Goal: Task Accomplishment & Management: Manage account settings

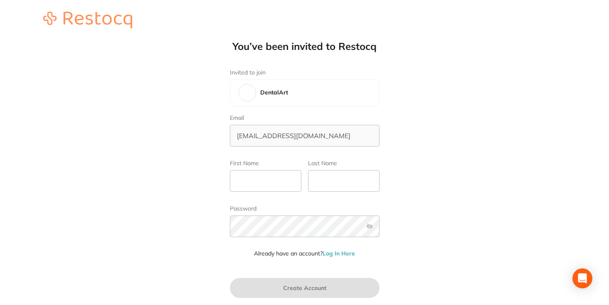
click at [252, 93] on img at bounding box center [247, 92] width 17 height 17
click at [270, 184] on input "First Name" at bounding box center [266, 181] width 72 height 22
type input "[PERSON_NAME]"
type input "Pashkova"
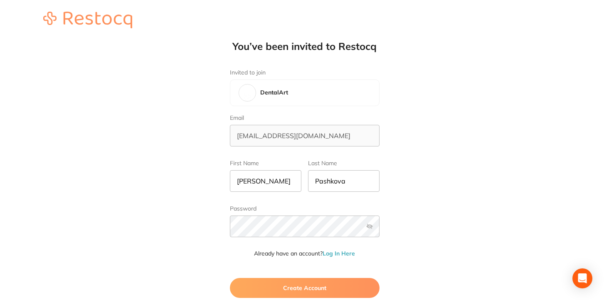
click at [420, 231] on div "You’ve been invited to Restocq Invited to join DentalArt Email [EMAIL_ADDRESS][…" at bounding box center [304, 152] width 609 height 305
click at [366, 226] on label at bounding box center [369, 226] width 7 height 7
click at [380, 229] on input "checkbox" at bounding box center [380, 229] width 0 height 0
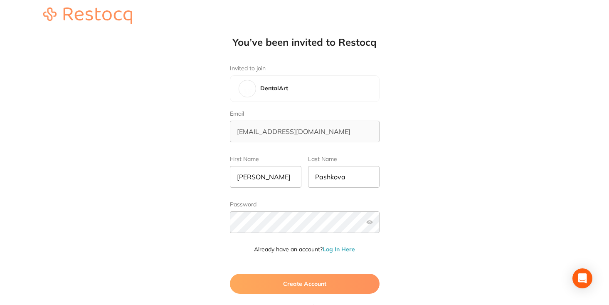
scroll to position [10, 0]
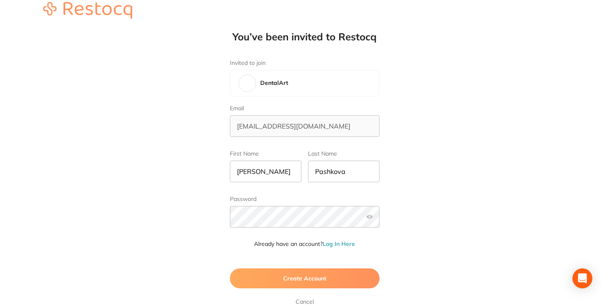
click at [363, 279] on button "Create Account" at bounding box center [305, 278] width 150 height 20
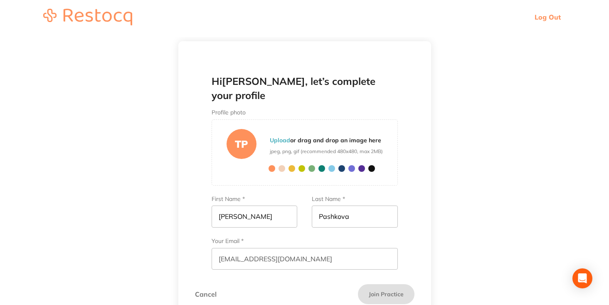
scroll to position [16, 0]
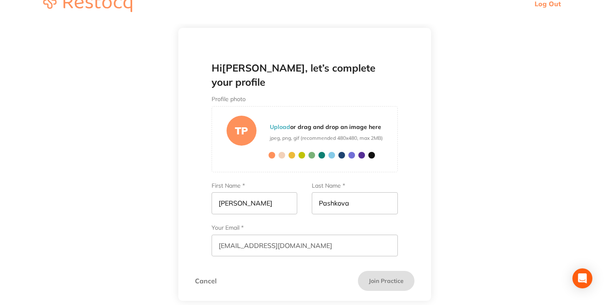
click at [242, 116] on div "TP" at bounding box center [242, 131] width 30 height 30
click at [330, 267] on section "Cancel Join Practice" at bounding box center [304, 281] width 253 height 40
click at [249, 266] on label "Contact Number *" at bounding box center [305, 269] width 186 height 7
click at [249, 277] on input "Contact Number *" at bounding box center [305, 288] width 186 height 22
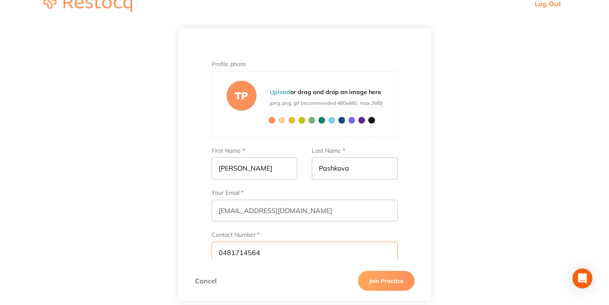
type input "0481714564"
click at [373, 283] on button "Join Practice" at bounding box center [386, 281] width 57 height 20
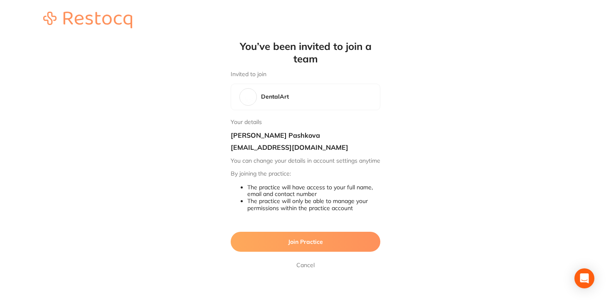
click at [251, 93] on img at bounding box center [248, 97] width 17 height 17
click at [244, 101] on img at bounding box center [248, 97] width 17 height 17
click at [364, 251] on button "Join Practice" at bounding box center [306, 242] width 150 height 20
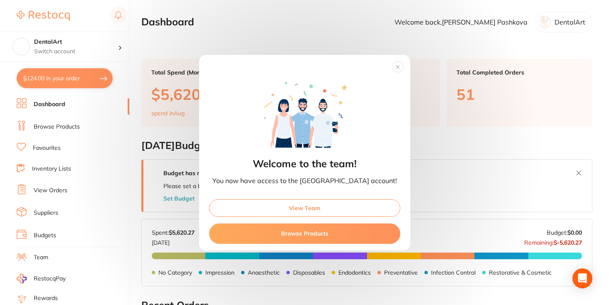
click at [358, 208] on button "View Team" at bounding box center [304, 207] width 191 height 17
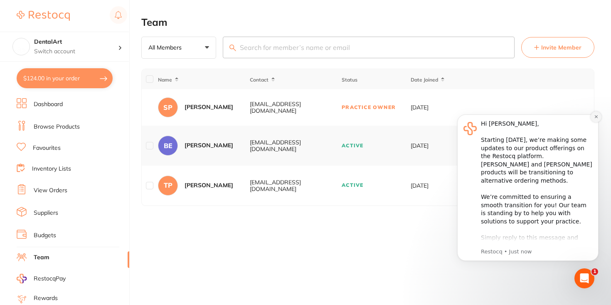
click at [596, 116] on icon "Dismiss notification" at bounding box center [596, 116] width 5 height 5
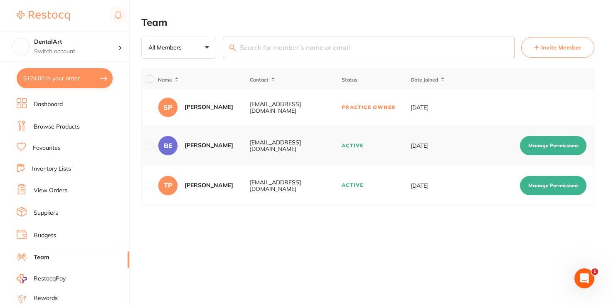
click at [571, 190] on button "Manage Permissions" at bounding box center [553, 185] width 67 height 19
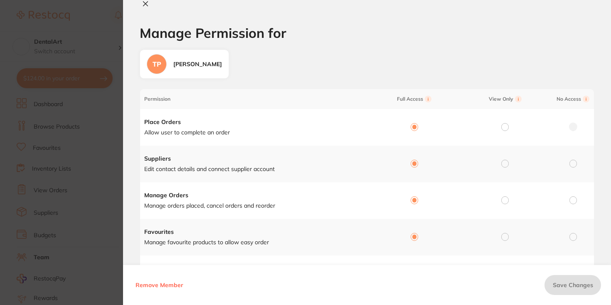
click at [147, 5] on icon at bounding box center [145, 3] width 7 height 7
checkbox input "false"
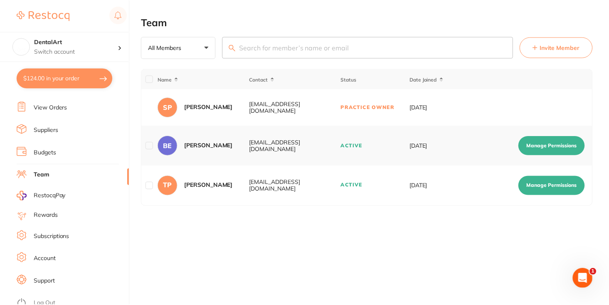
scroll to position [83, 0]
click at [54, 254] on link "Account" at bounding box center [45, 258] width 22 height 8
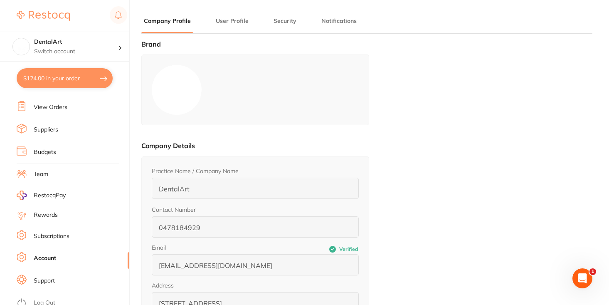
type input "[PERSON_NAME]"
type input "Pashkova"
type input "0481714564"
type input "[EMAIL_ADDRESS][DOMAIN_NAME]"
click at [235, 19] on button "User Profile" at bounding box center [232, 21] width 38 height 8
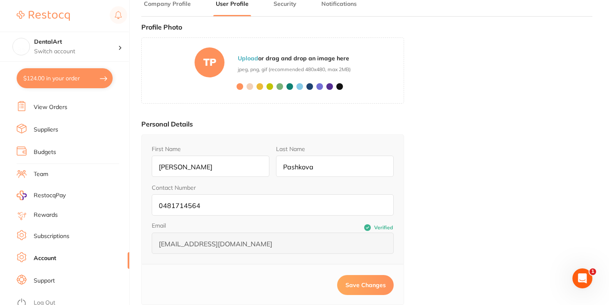
scroll to position [17, 0]
click at [284, 7] on button "Security" at bounding box center [285, 4] width 28 height 8
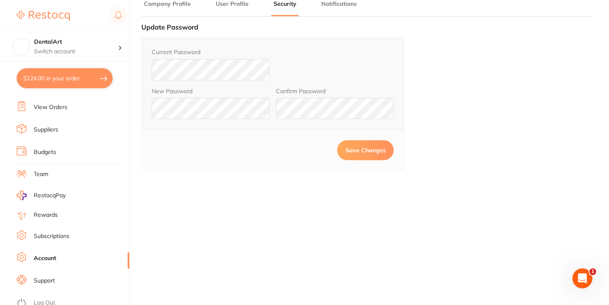
click at [380, 153] on span "Save Changes" at bounding box center [366, 149] width 40 height 7
click at [335, 7] on button "Notifications" at bounding box center [339, 4] width 40 height 8
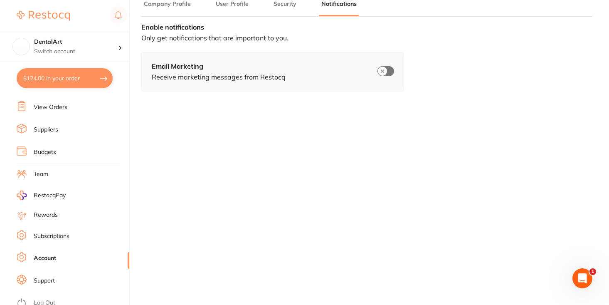
click at [61, 81] on button "$124.00 in your order" at bounding box center [65, 78] width 96 height 20
checkbox input "true"
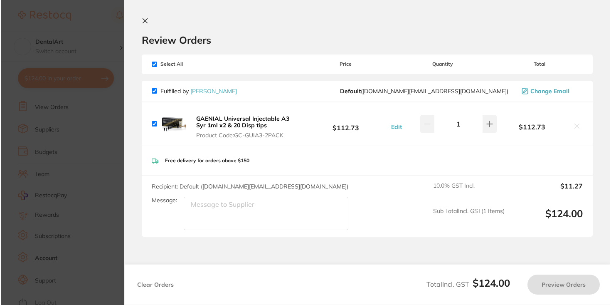
scroll to position [0, 0]
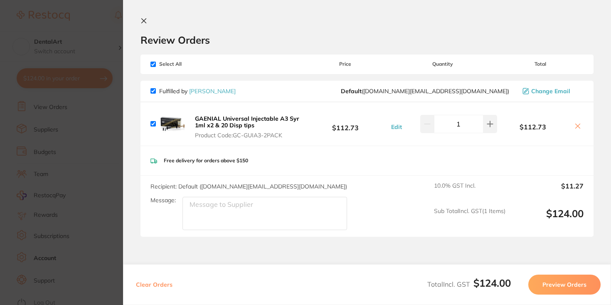
click at [147, 21] on icon at bounding box center [144, 20] width 7 height 7
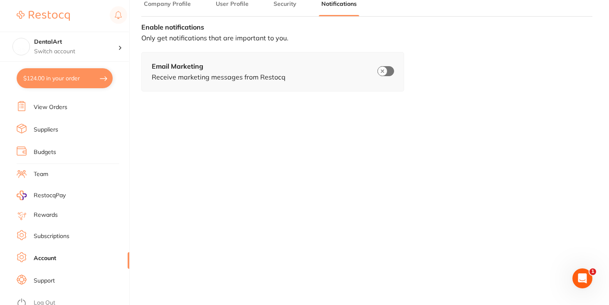
click at [53, 106] on link "View Orders" at bounding box center [51, 107] width 34 height 8
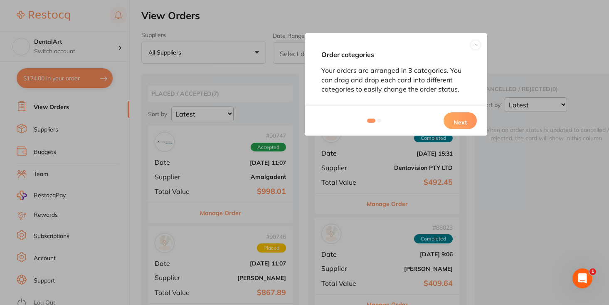
click at [479, 43] on button at bounding box center [476, 45] width 10 height 10
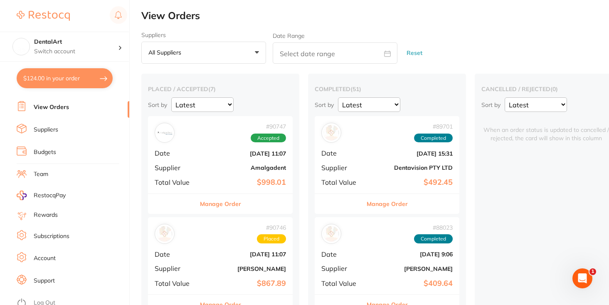
click at [199, 168] on div "# 90747 Accepted Date Aug 20 2025, 11:07 Supplier Amalgadent Total Value $998.01" at bounding box center [220, 154] width 145 height 77
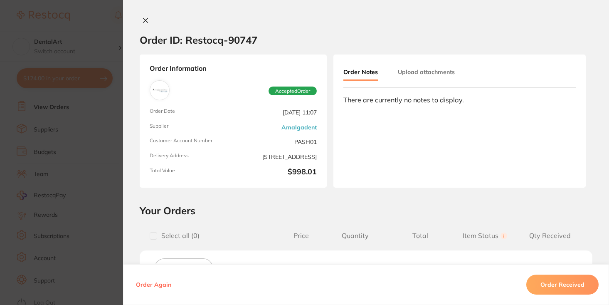
click at [144, 19] on icon at bounding box center [145, 20] width 5 height 5
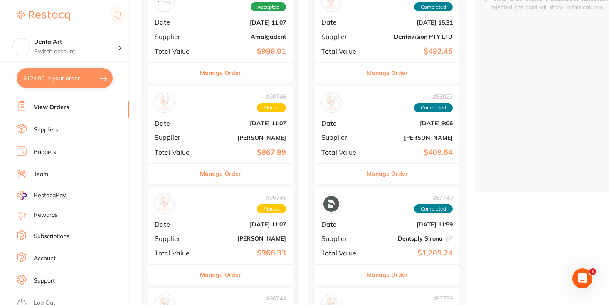
scroll to position [177, 0]
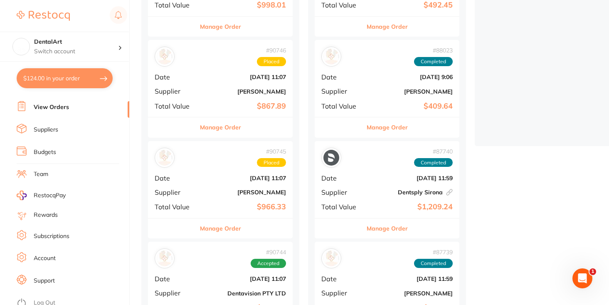
click at [36, 152] on link "Budgets" at bounding box center [45, 152] width 22 height 8
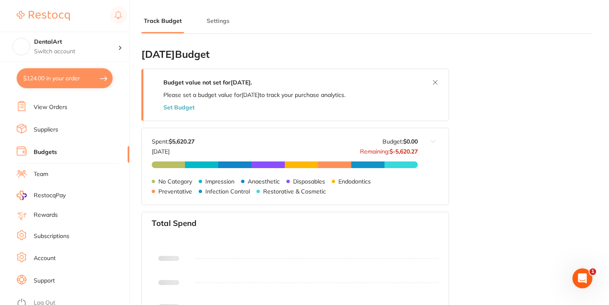
type input "4,000"
type input "0.0"
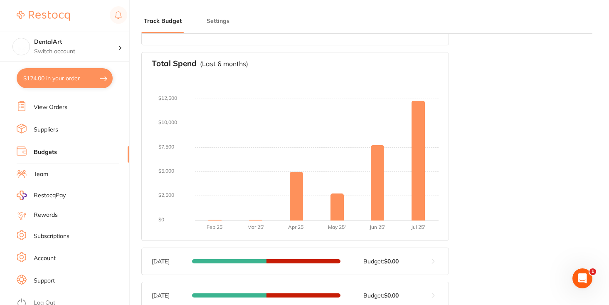
scroll to position [212, 0]
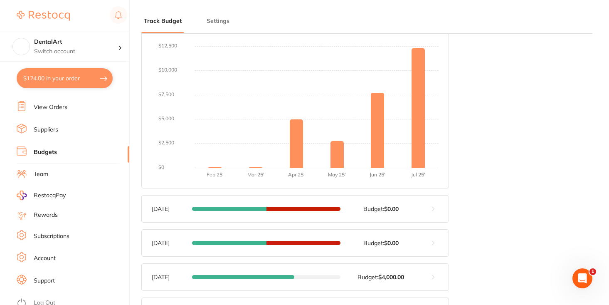
click at [433, 209] on button at bounding box center [433, 208] width 31 height 27
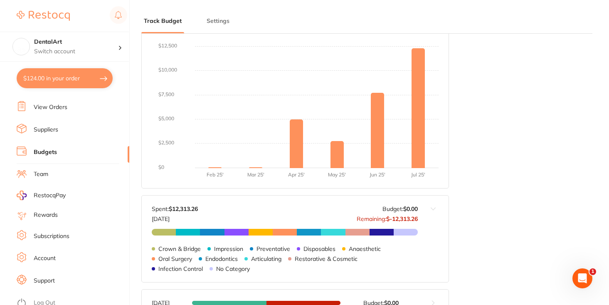
click at [432, 205] on button at bounding box center [433, 238] width 31 height 86
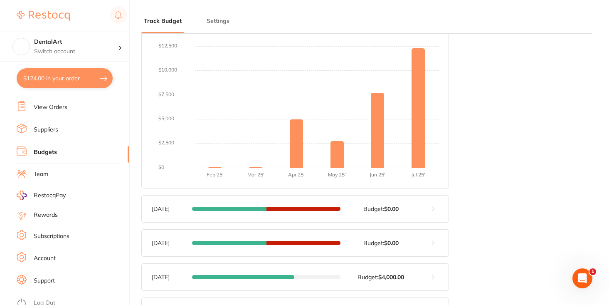
click at [430, 241] on button at bounding box center [433, 243] width 31 height 27
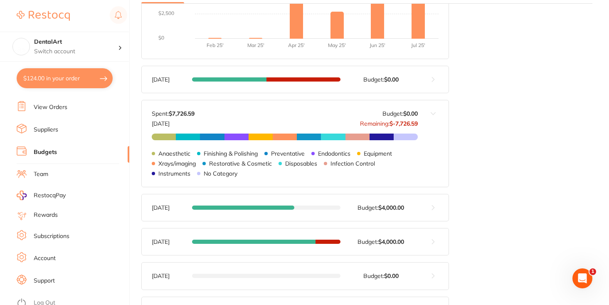
scroll to position [342, 0]
click at [433, 114] on button at bounding box center [433, 143] width 31 height 86
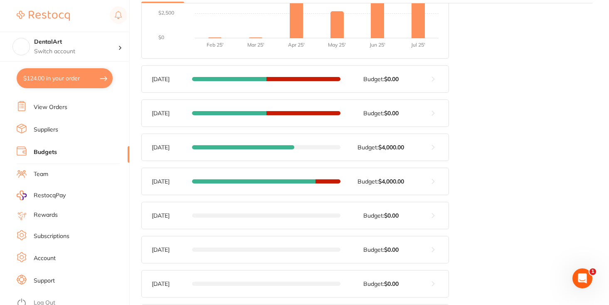
click at [435, 147] on button at bounding box center [433, 147] width 31 height 27
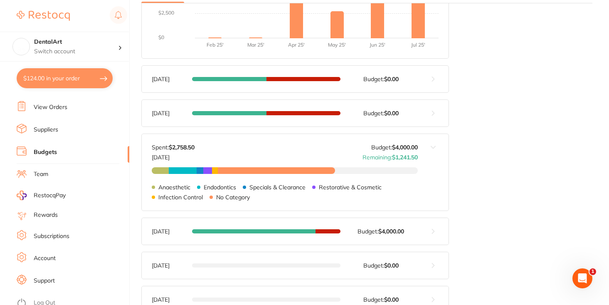
click at [435, 147] on button at bounding box center [433, 172] width 31 height 77
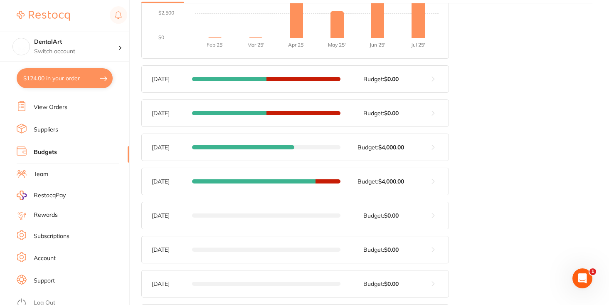
click at [434, 180] on button at bounding box center [433, 181] width 31 height 27
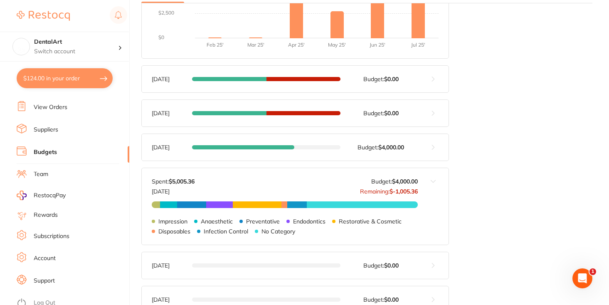
click at [434, 179] on button at bounding box center [433, 206] width 31 height 77
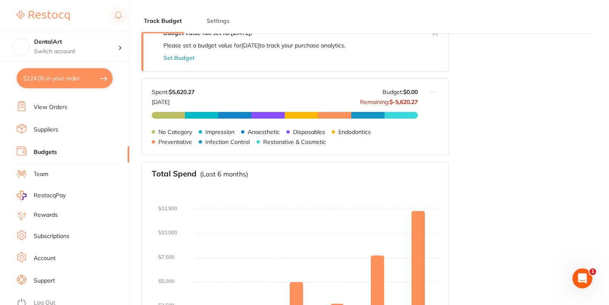
scroll to position [0, 0]
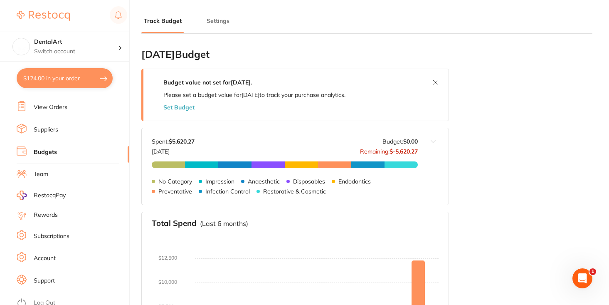
click at [65, 106] on link "View Orders" at bounding box center [51, 107] width 34 height 8
